Goal: Find specific page/section: Find specific page/section

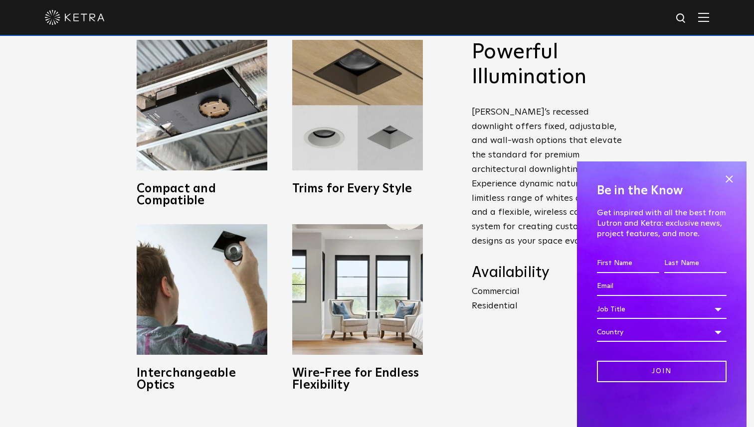
scroll to position [509, 0]
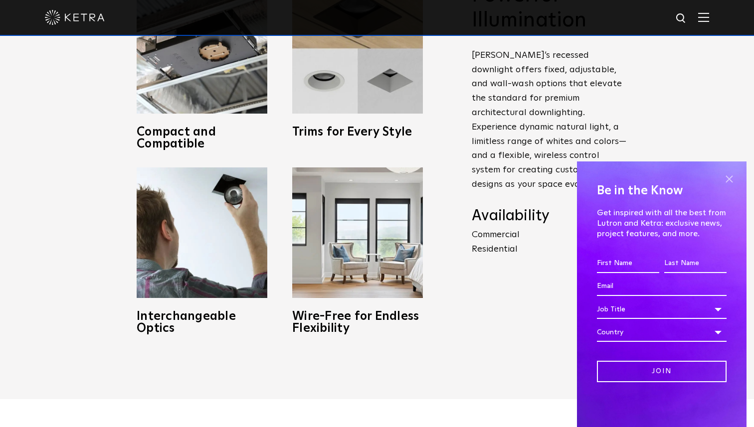
click at [726, 179] on span at bounding box center [728, 178] width 15 height 15
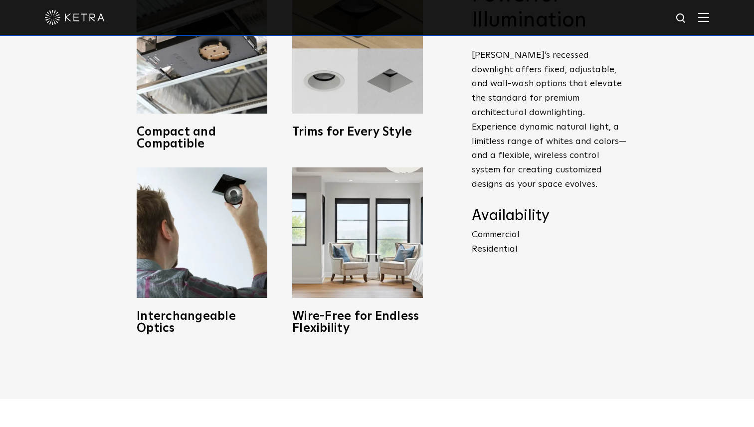
click at [495, 235] on p "Commercial Residential" at bounding box center [549, 242] width 155 height 29
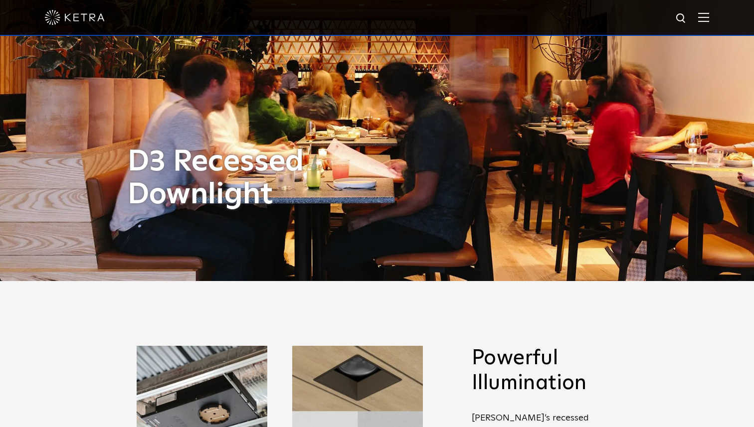
scroll to position [0, 0]
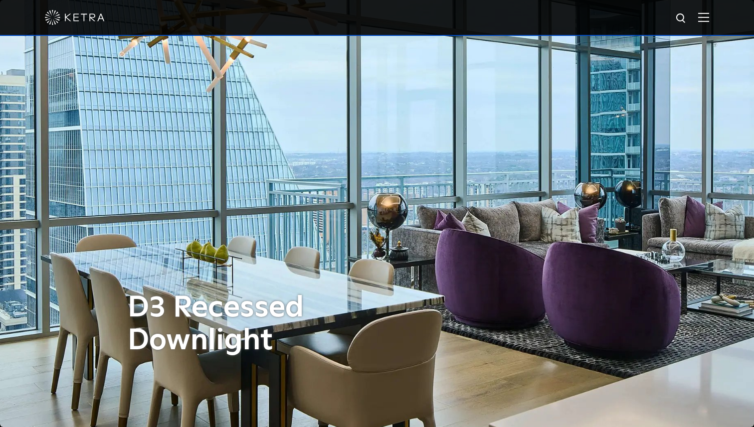
click at [699, 24] on div at bounding box center [377, 17] width 664 height 35
click at [703, 11] on div at bounding box center [377, 17] width 664 height 35
click at [704, 19] on img at bounding box center [703, 16] width 11 height 9
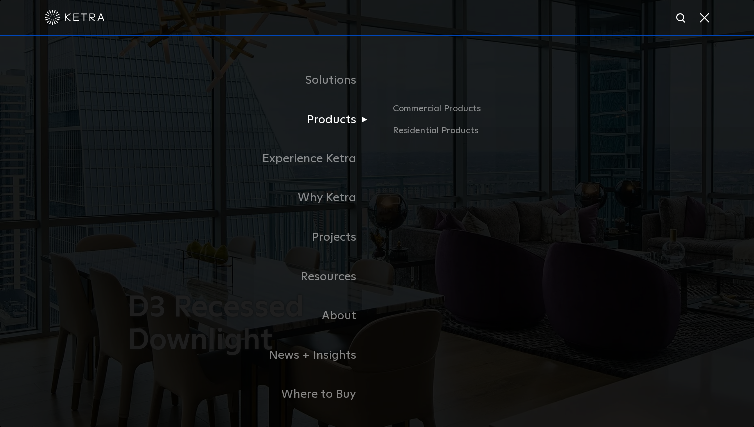
click at [342, 117] on link "Products" at bounding box center [252, 119] width 249 height 39
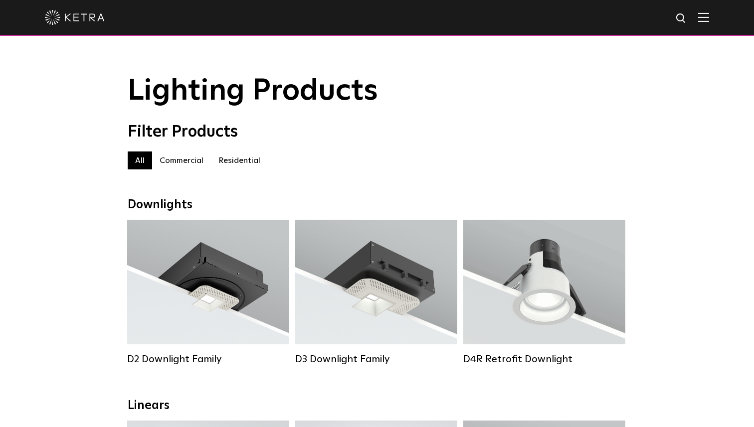
click at [243, 160] on label "Residential" at bounding box center [239, 161] width 57 height 18
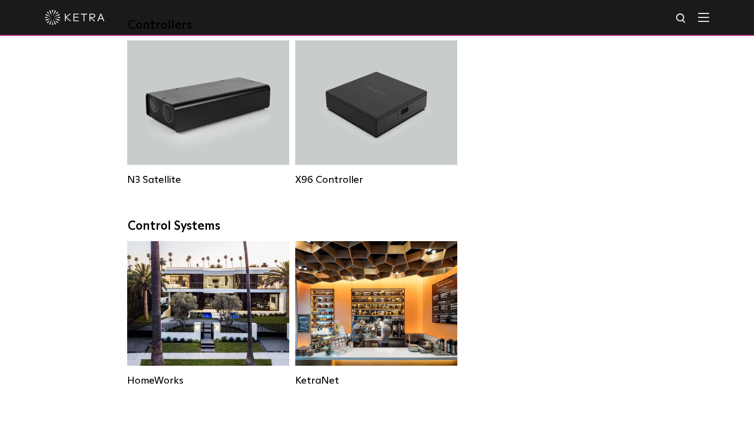
scroll to position [1204, 0]
